Goal: Information Seeking & Learning: Learn about a topic

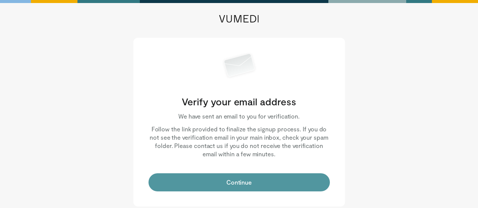
click at [210, 178] on button "Continue" at bounding box center [239, 182] width 181 height 18
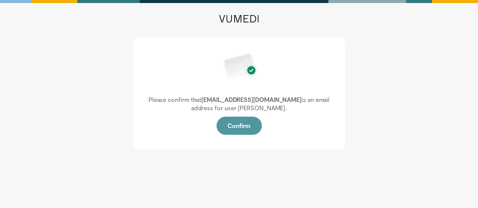
click at [245, 128] on button "Confirm" at bounding box center [239, 126] width 45 height 18
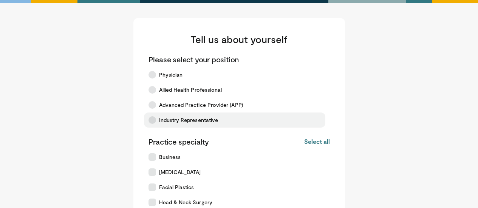
scroll to position [199, 0]
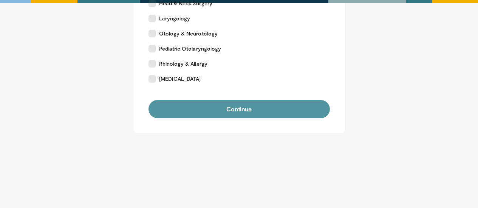
click at [237, 111] on button "Continue" at bounding box center [239, 109] width 181 height 18
click at [240, 105] on button "Continue" at bounding box center [239, 109] width 181 height 18
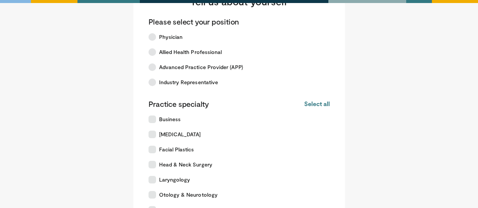
scroll to position [38, 0]
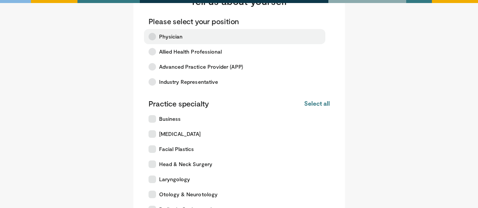
click at [150, 35] on icon at bounding box center [153, 37] width 8 height 8
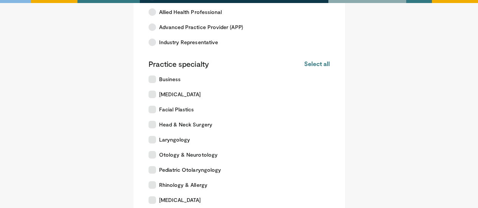
scroll to position [92, 0]
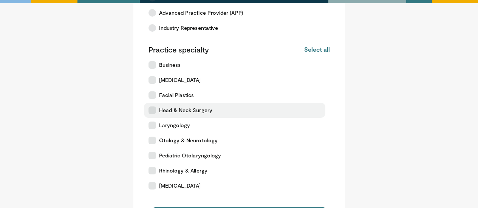
click at [154, 108] on icon at bounding box center [153, 111] width 8 height 8
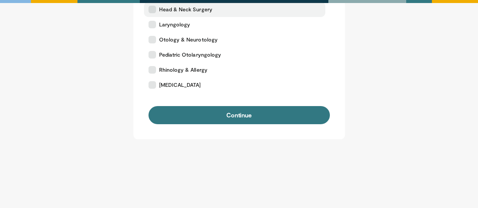
scroll to position [198, 0]
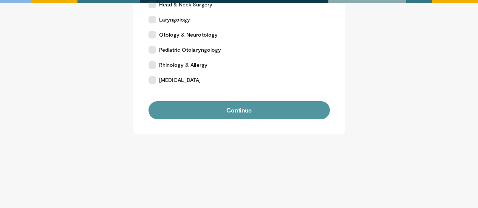
click at [219, 114] on button "Continue" at bounding box center [239, 110] width 181 height 18
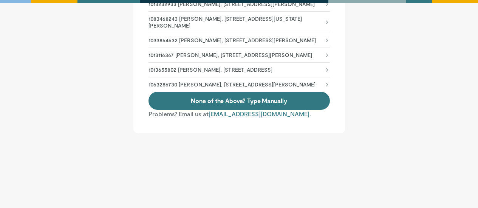
scroll to position [418, 0]
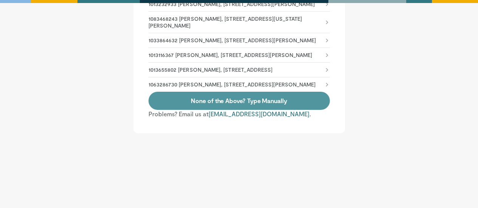
drag, startPoint x: 0, startPoint y: 0, endPoint x: 219, endPoint y: 114, distance: 246.8
click at [219, 110] on link "None of the Above? Type Manually" at bounding box center [239, 101] width 181 height 18
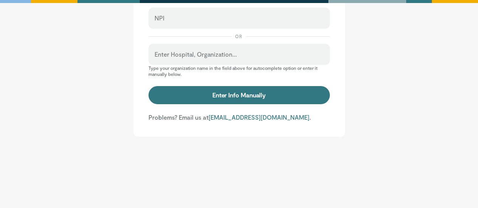
scroll to position [80, 0]
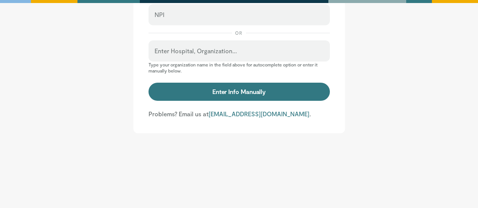
click at [194, 41] on div "Enter Hospital, Organization..." at bounding box center [239, 50] width 181 height 21
click at [195, 47] on label "Enter Hospital, Organization..." at bounding box center [196, 50] width 82 height 15
click at [195, 50] on input "Enter Hospital, Organization..." at bounding box center [239, 54] width 169 height 8
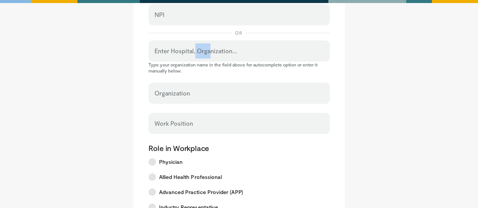
click at [195, 47] on label "Enter Hospital, Organization..." at bounding box center [196, 50] width 82 height 15
click at [174, 47] on label "Enter Hospital, Organization..." at bounding box center [196, 50] width 82 height 15
click at [174, 50] on input "Enter Hospital, Organization..." at bounding box center [239, 54] width 169 height 8
click at [170, 55] on input "Enter Hospital, Organization..." at bounding box center [239, 54] width 169 height 8
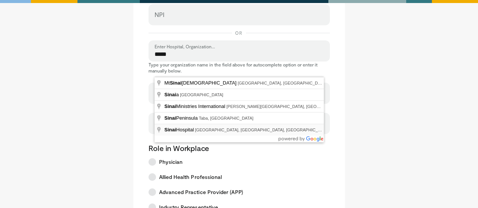
type input "**********"
select select "**"
type input "**********"
type input "*********"
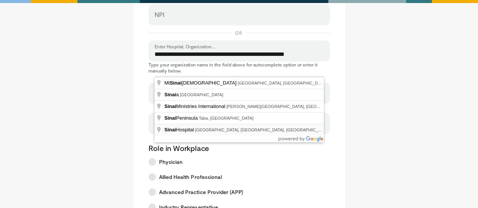
type input "********"
type input "*****"
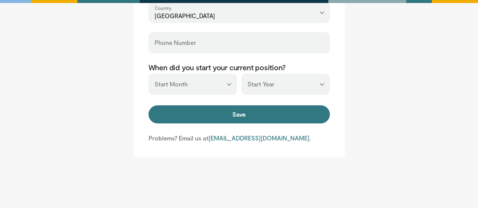
scroll to position [405, 0]
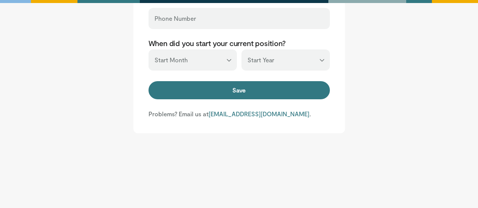
click at [248, 100] on div "Save" at bounding box center [239, 91] width 181 height 20
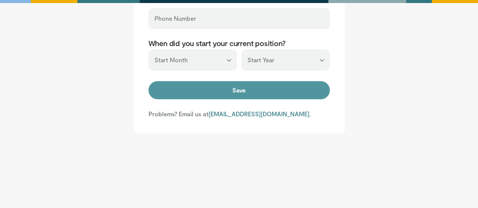
click at [247, 95] on button "Save" at bounding box center [239, 90] width 181 height 18
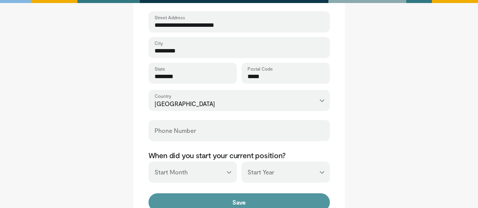
scroll to position [293, 0]
type input "******"
click at [263, 202] on button "Save" at bounding box center [239, 203] width 181 height 18
type input "**********"
click at [261, 207] on button "Save" at bounding box center [239, 203] width 181 height 18
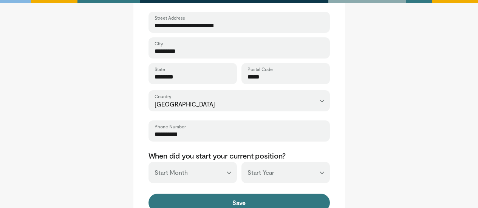
click at [200, 175] on select "*** ******* ******** ***** ***** *** **** **** ****** ********* ******* *******…" at bounding box center [193, 172] width 88 height 21
select select "**"
click at [149, 162] on select "*** ******* ******** ***** ***** *** **** **** ****** ********* ******* *******…" at bounding box center [193, 172] width 88 height 21
click at [260, 175] on select "*** **** **** **** **** **** **** **** **** **** **** **** **** **** **** **** …" at bounding box center [285, 172] width 88 height 21
select select "****"
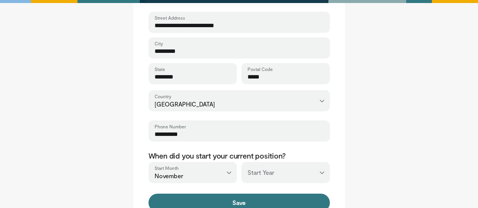
click at [241, 162] on select "*** **** **** **** **** **** **** **** **** **** **** **** **** **** **** **** …" at bounding box center [285, 172] width 88 height 21
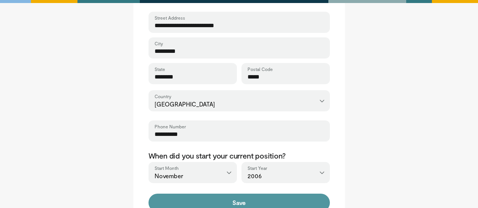
click at [273, 201] on button "Save" at bounding box center [239, 203] width 181 height 18
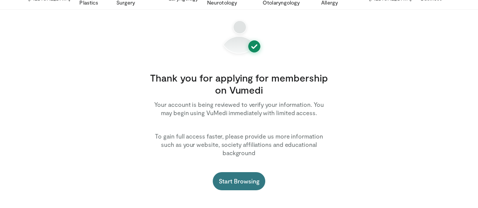
scroll to position [41, 0]
click at [252, 172] on link "Start Browsing" at bounding box center [239, 181] width 53 height 18
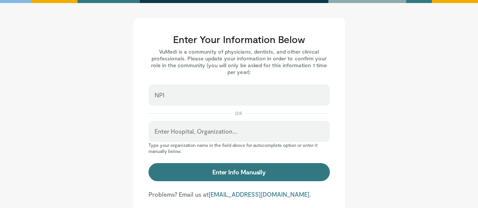
scroll to position [80, 0]
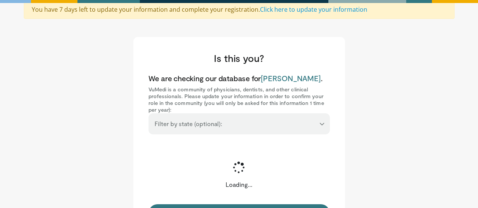
scroll to position [113, 0]
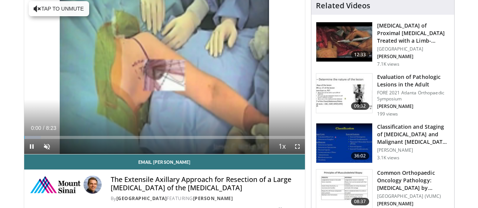
scroll to position [79, 0]
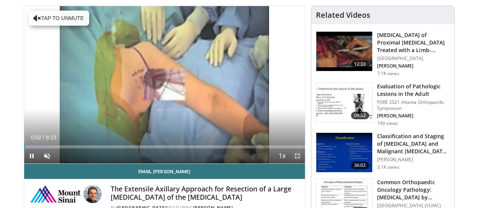
click at [302, 164] on span "Video Player" at bounding box center [297, 156] width 15 height 15
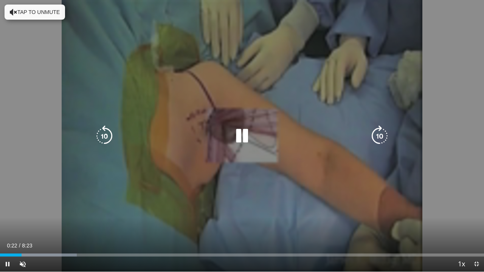
click at [263, 115] on div "10 seconds Tap to unmute" at bounding box center [242, 136] width 484 height 272
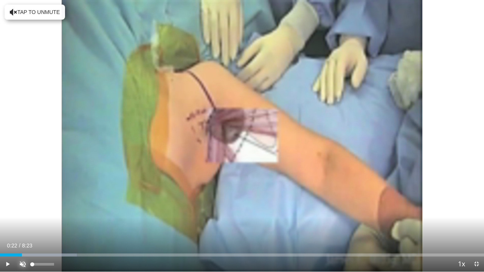
click at [24, 208] on span "Video Player" at bounding box center [22, 264] width 15 height 15
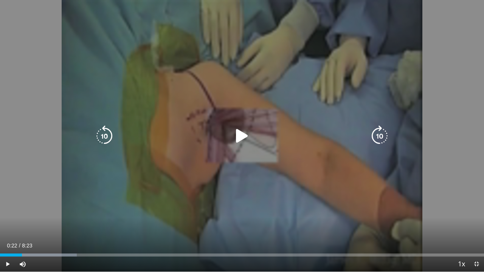
click at [161, 22] on div "10 seconds Tap to unmute" at bounding box center [242, 136] width 484 height 272
click at [133, 93] on div "10 seconds Tap to unmute" at bounding box center [242, 136] width 484 height 272
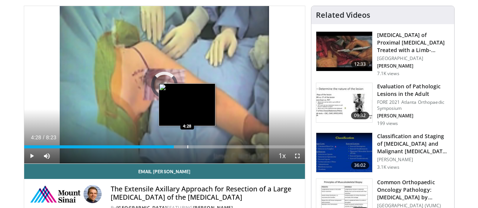
click at [187, 149] on div "Progress Bar" at bounding box center [187, 146] width 1 height 3
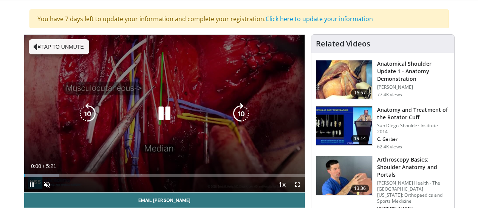
scroll to position [53, 0]
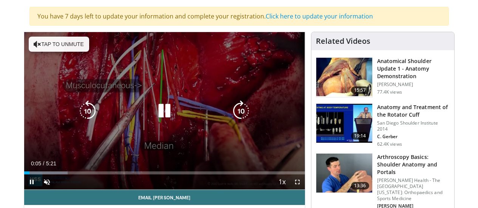
click at [304, 190] on video-js "**********" at bounding box center [164, 111] width 281 height 158
click at [31, 40] on button "Tap to unmute" at bounding box center [59, 44] width 60 height 15
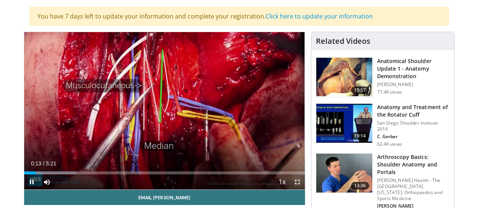
click at [297, 190] on span "Video Player" at bounding box center [297, 182] width 15 height 15
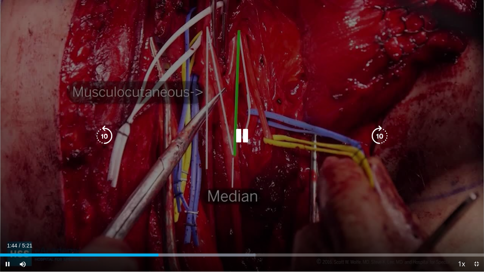
click at [289, 208] on video-js "**********" at bounding box center [242, 136] width 484 height 272
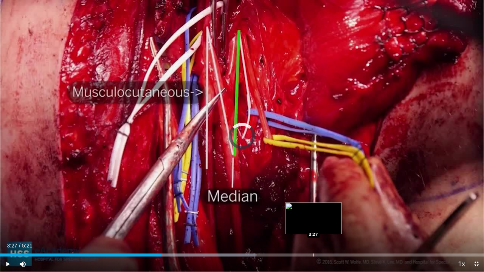
click at [313, 208] on div "Progress Bar" at bounding box center [313, 255] width 1 height 3
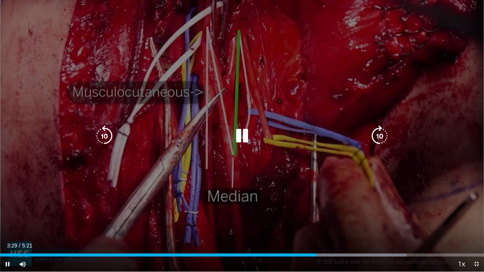
click at [378, 173] on div "10 seconds Tap to unmute" at bounding box center [242, 136] width 484 height 272
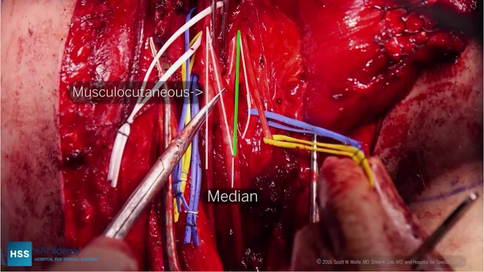
click at [378, 173] on div "10 seconds Tap to unmute" at bounding box center [242, 136] width 484 height 272
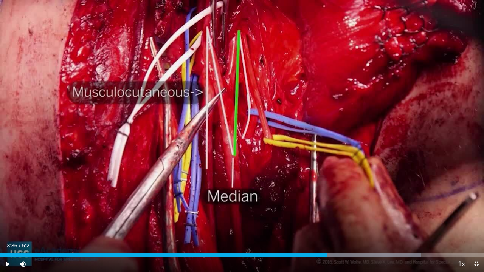
click at [378, 173] on div "10 seconds Tap to unmute" at bounding box center [242, 136] width 484 height 272
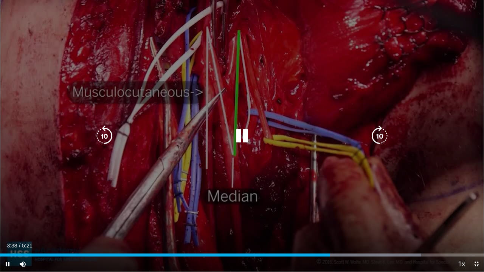
click at [434, 150] on div "10 seconds Tap to unmute" at bounding box center [242, 136] width 484 height 272
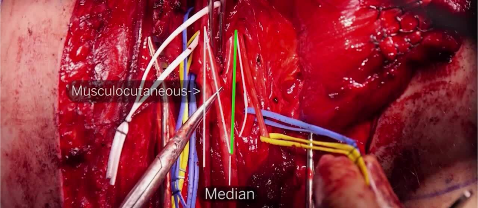
scroll to position [144, 0]
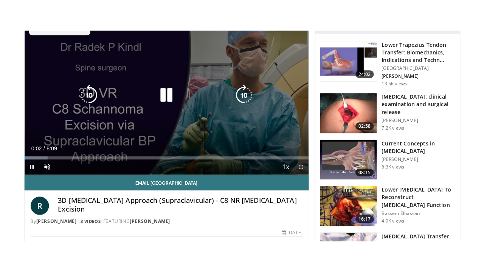
scroll to position [98, 0]
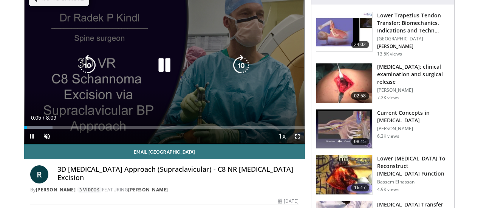
drag, startPoint x: 187, startPoint y: 98, endPoint x: 241, endPoint y: 109, distance: 54.8
click at [241, 109] on div "10 seconds Tap to unmute" at bounding box center [164, 65] width 281 height 158
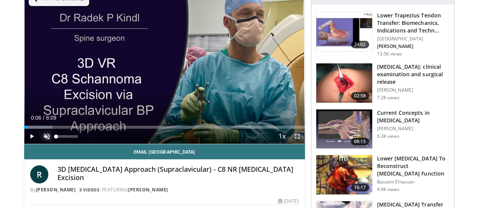
click at [39, 144] on span "Video Player" at bounding box center [46, 136] width 15 height 15
click at [304, 144] on span "Video Player" at bounding box center [297, 136] width 15 height 15
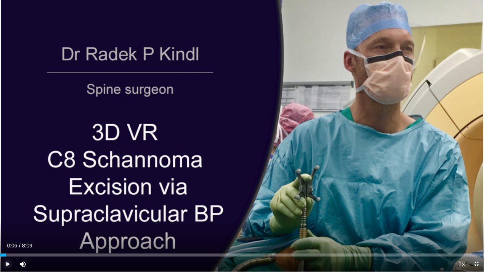
click at [6, 208] on span "Video Player" at bounding box center [7, 264] width 15 height 15
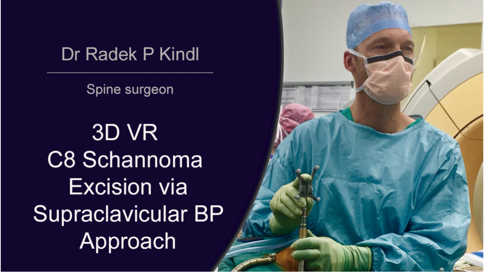
click at [0, 208] on button "Pause" at bounding box center [7, 264] width 15 height 15
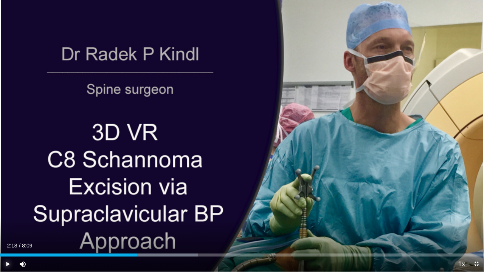
click at [0, 208] on button "Play" at bounding box center [7, 264] width 15 height 15
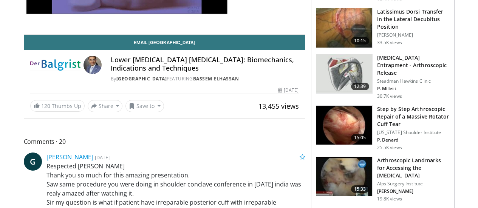
scroll to position [207, 0]
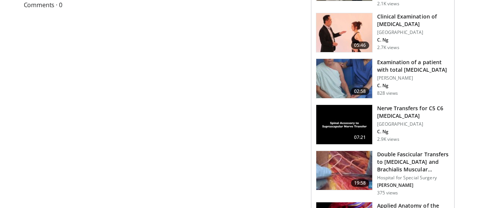
scroll to position [390, 0]
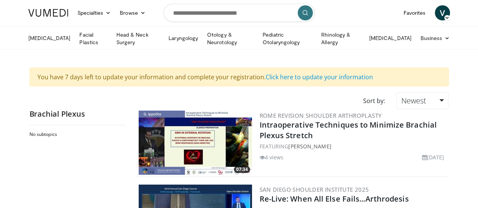
scroll to position [1, 0]
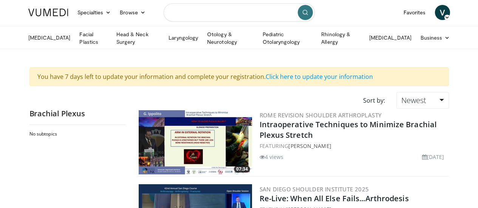
click at [226, 12] on input "Search topics, interventions" at bounding box center [239, 12] width 151 height 18
type input "**********"
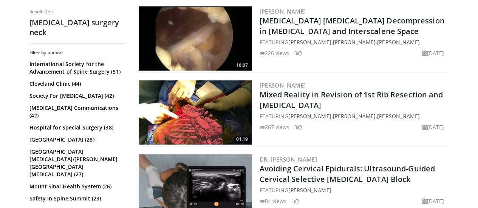
scroll to position [1290, 0]
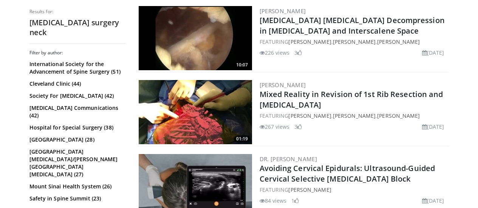
click at [77, 157] on div "International Society for the Advancement of Spine Surgery (51) Cleveland Clini…" at bounding box center [77, 131] width 96 height 142
click at [73, 183] on link "Mount Sinai Health System (26)" at bounding box center [76, 187] width 94 height 8
click at [67, 124] on link "Hospital for Special Surgery (38)" at bounding box center [76, 128] width 94 height 8
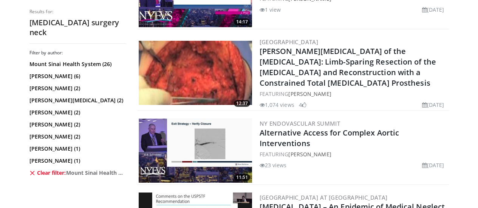
scroll to position [527, 0]
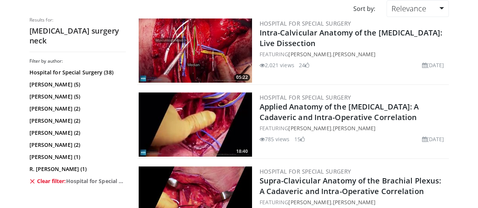
scroll to position [94, 0]
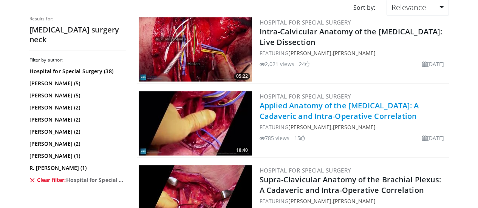
click at [280, 101] on link "Applied Anatomy of the [MEDICAL_DATA]: A Cadaveric and Intra-Operative Correlat…" at bounding box center [339, 111] width 159 height 21
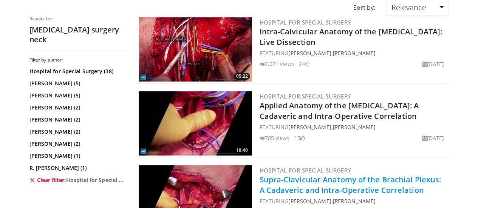
click at [294, 178] on link "Supra-Clavicular Anatomy of the Brachial Plexus: A Cadaveric and Intra-Operativ…" at bounding box center [351, 185] width 182 height 21
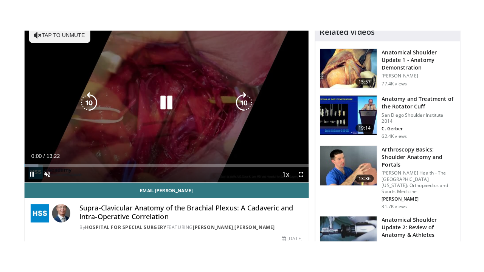
scroll to position [93, 0]
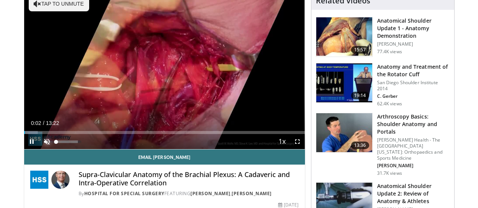
click at [39, 149] on span "Video Player" at bounding box center [46, 141] width 15 height 15
click at [305, 149] on span "Video Player" at bounding box center [297, 141] width 15 height 15
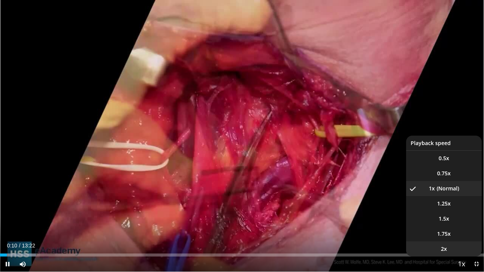
click at [453, 208] on li "2x" at bounding box center [444, 248] width 76 height 15
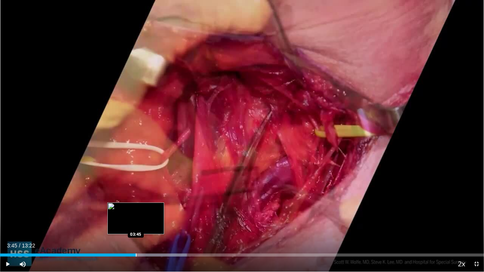
click at [136, 208] on div "Progress Bar" at bounding box center [136, 255] width 1 height 3
click at [134, 208] on div "Loaded : 38.57% 03:41 03:41" at bounding box center [242, 252] width 484 height 7
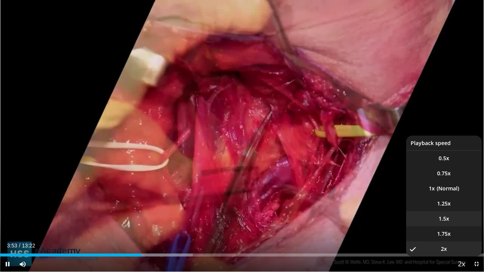
click at [454, 208] on li "1.5x" at bounding box center [444, 218] width 76 height 15
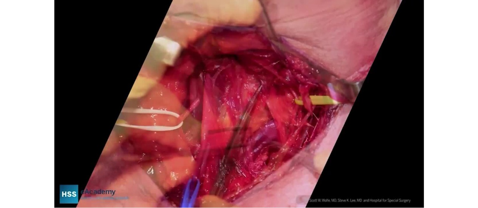
scroll to position [265, 0]
